Goal: Information Seeking & Learning: Learn about a topic

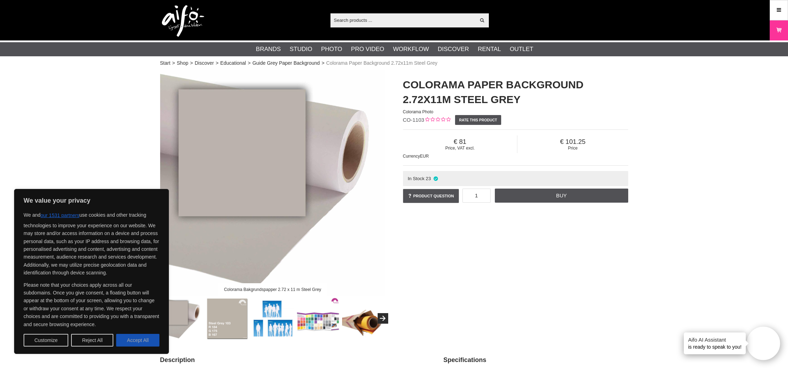
click at [138, 339] on button "Accept All" at bounding box center [137, 340] width 43 height 13
checkbox input "true"
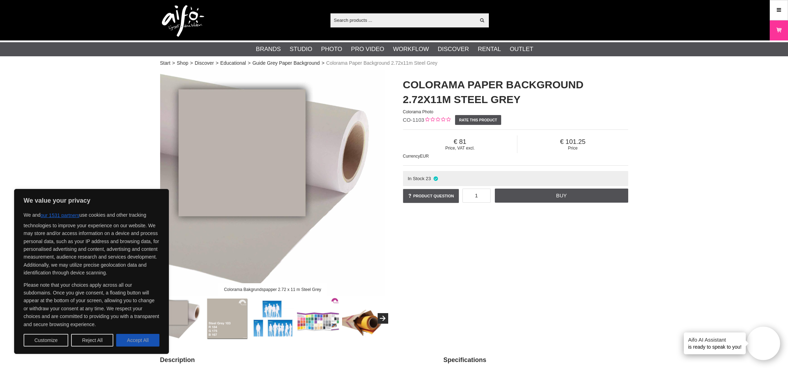
checkbox input "true"
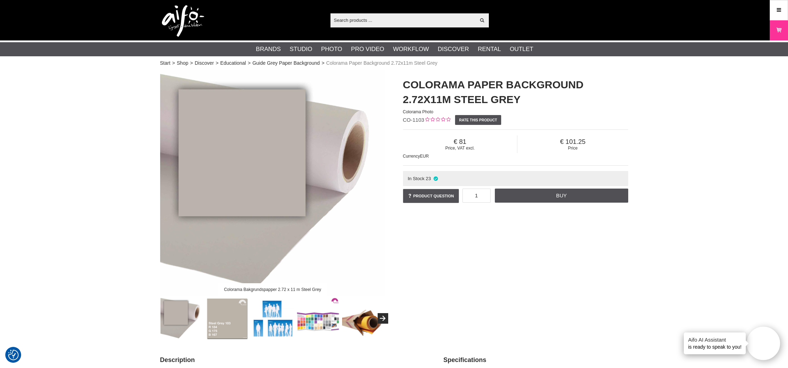
click at [320, 324] on img at bounding box center [318, 319] width 43 height 43
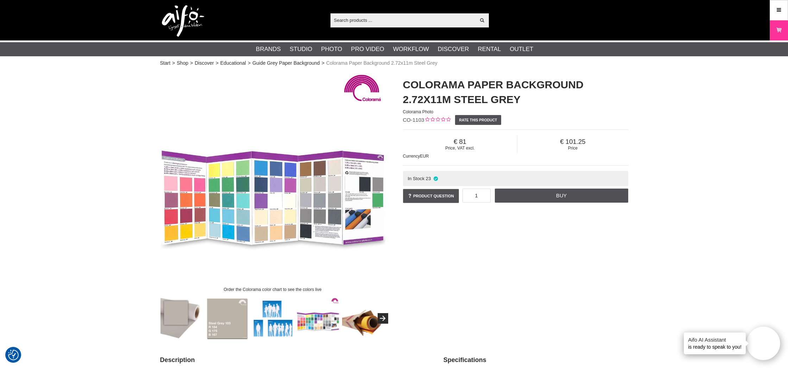
click at [277, 221] on img at bounding box center [272, 182] width 225 height 225
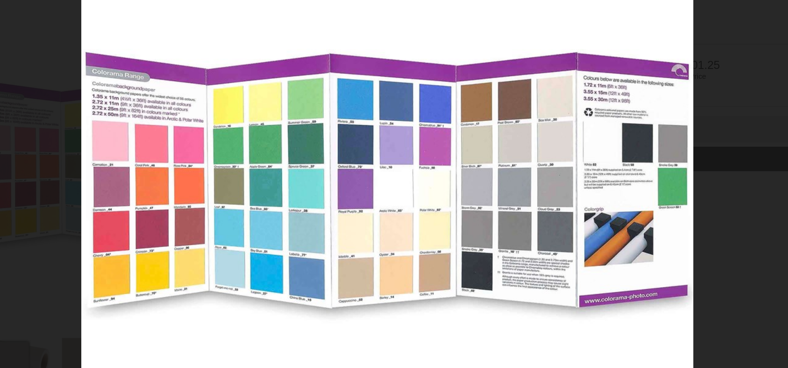
click at [432, 30] on div at bounding box center [394, 184] width 788 height 368
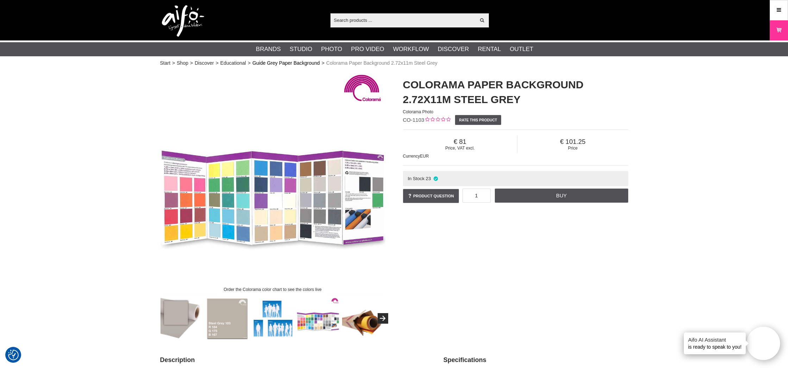
click at [312, 62] on link "Guide Grey Paper Background" at bounding box center [285, 63] width 67 height 7
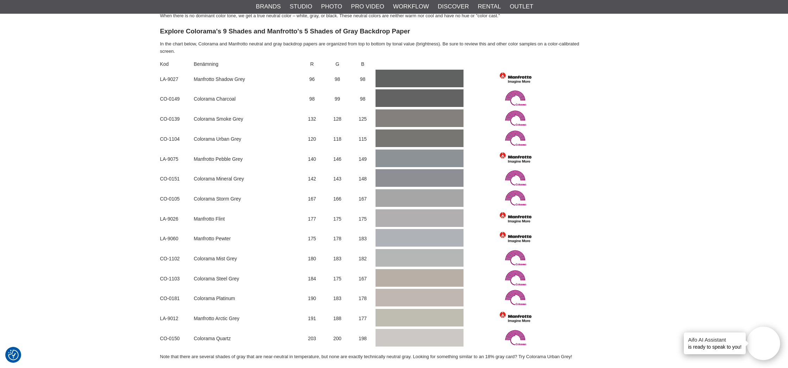
scroll to position [465, 0]
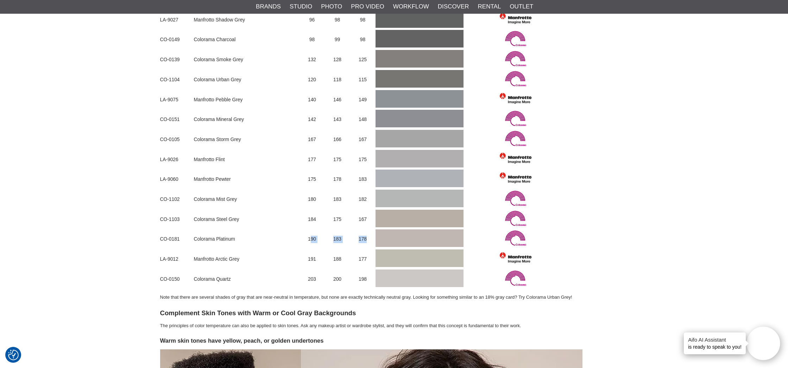
drag, startPoint x: 309, startPoint y: 230, endPoint x: 369, endPoint y: 230, distance: 59.5
click at [369, 230] on tr "CO-0181 Colorama Platinum 190 183 178" at bounding box center [371, 240] width 423 height 20
click at [369, 230] on td "178" at bounding box center [362, 240] width 25 height 20
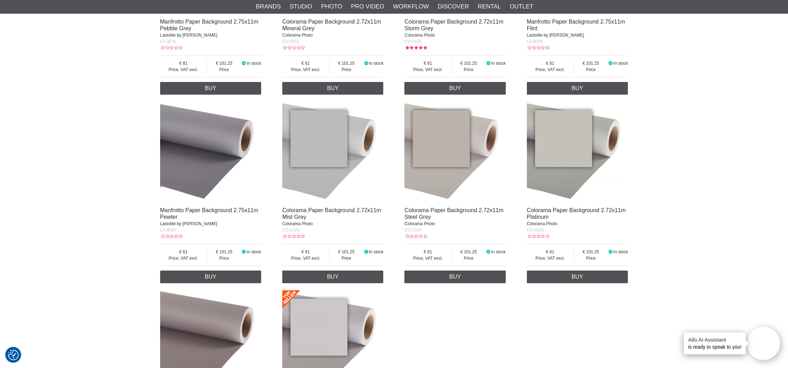
scroll to position [1902, 0]
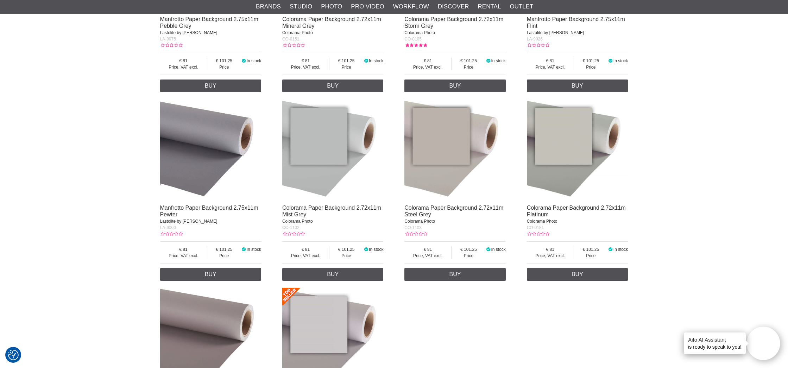
click at [562, 136] on img at bounding box center [577, 149] width 101 height 101
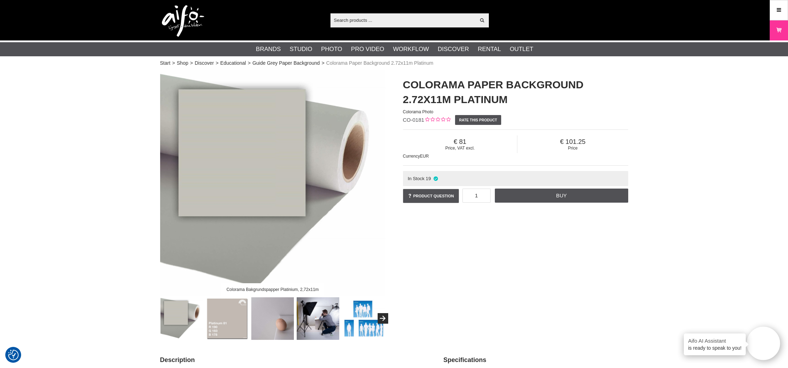
scroll to position [17, 0]
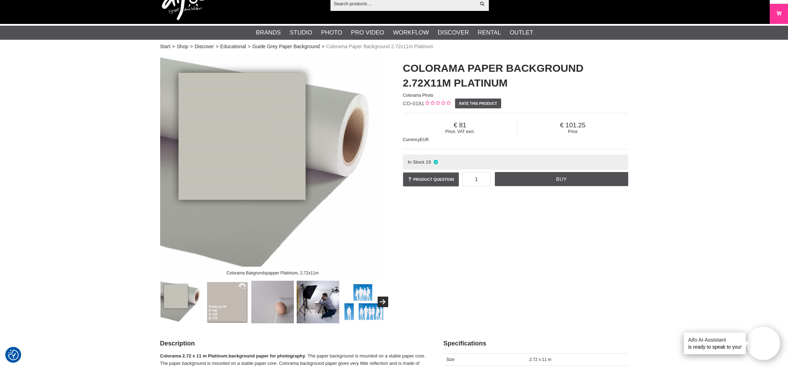
click at [228, 305] on img at bounding box center [227, 302] width 43 height 43
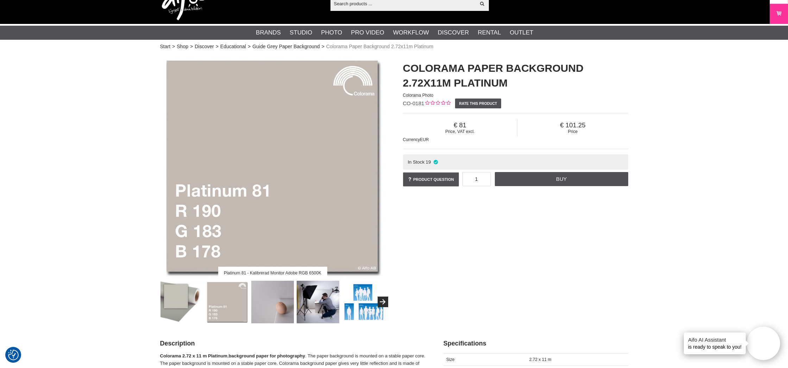
click at [274, 306] on img at bounding box center [272, 302] width 43 height 43
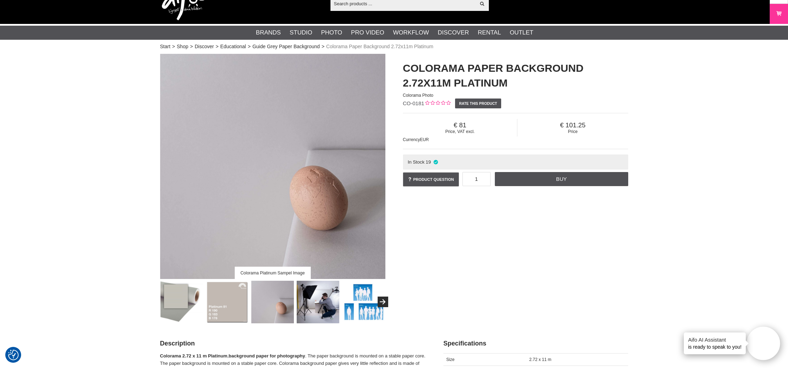
click at [308, 307] on img at bounding box center [318, 302] width 43 height 43
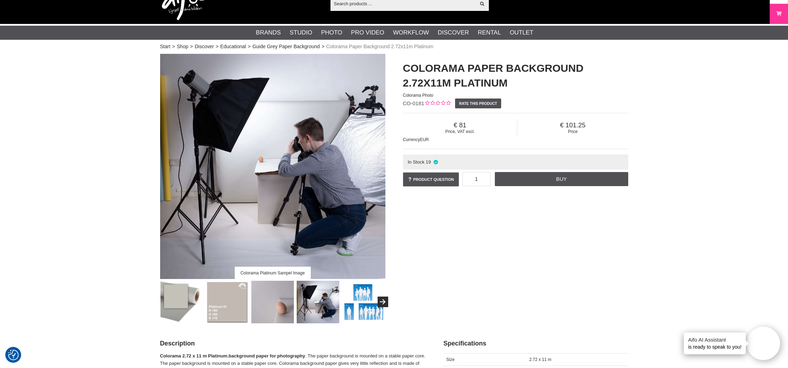
click at [276, 300] on img at bounding box center [272, 302] width 43 height 43
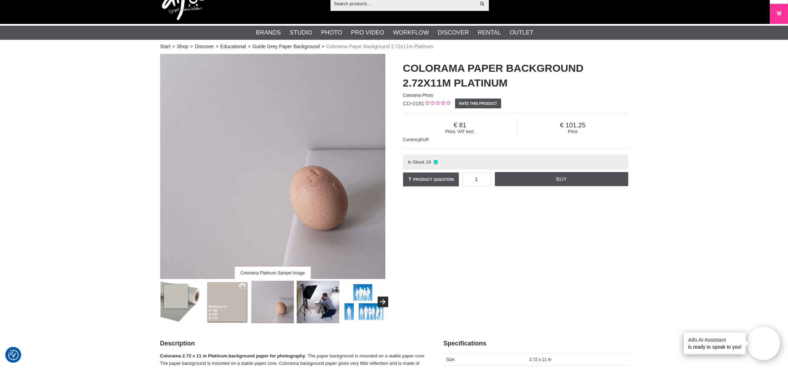
click at [328, 298] on img at bounding box center [318, 302] width 43 height 43
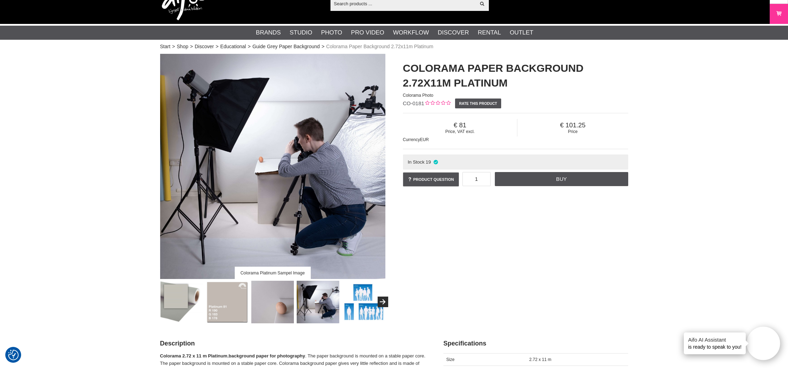
click at [239, 299] on img at bounding box center [227, 302] width 43 height 43
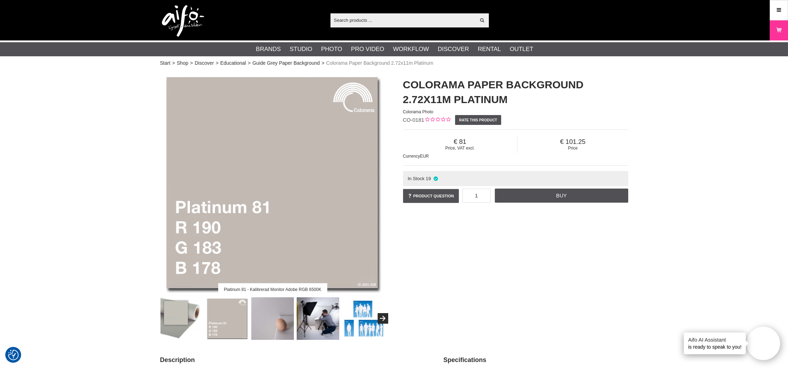
scroll to position [0, 0]
